Goal: Find specific page/section: Find specific page/section

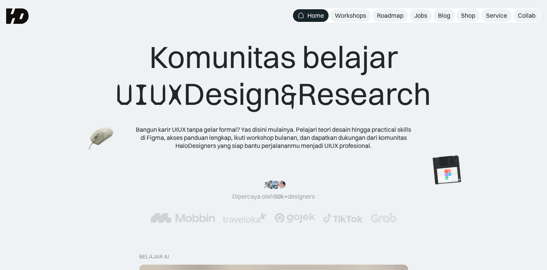
click at [422, 18] on div "Jobs" at bounding box center [420, 16] width 13 height 8
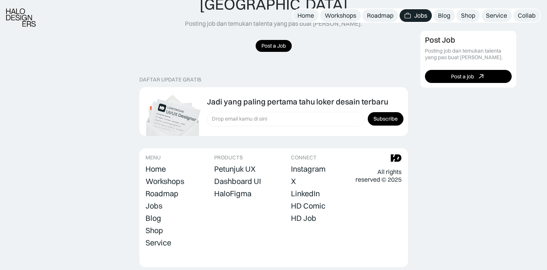
scroll to position [809, 0]
